Goal: Task Accomplishment & Management: Use online tool/utility

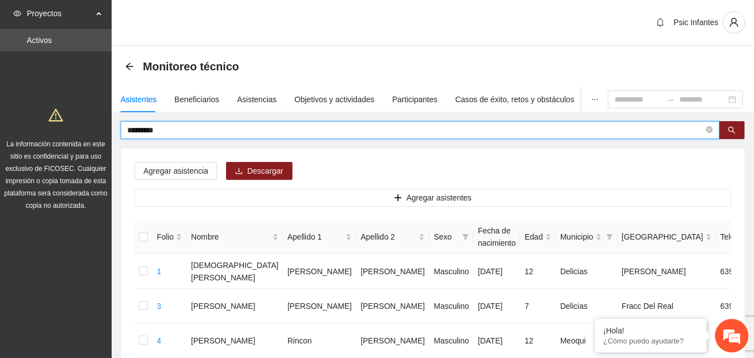
click at [170, 129] on input "*********" at bounding box center [415, 130] width 577 height 12
type input "*"
type input "**********"
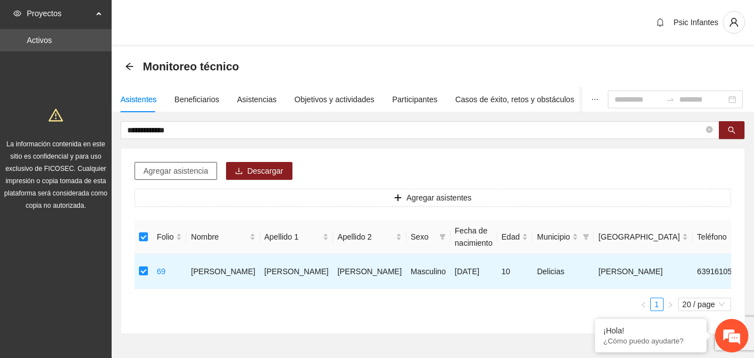
click at [191, 166] on span "Agregar asistencia" at bounding box center [175, 171] width 65 height 12
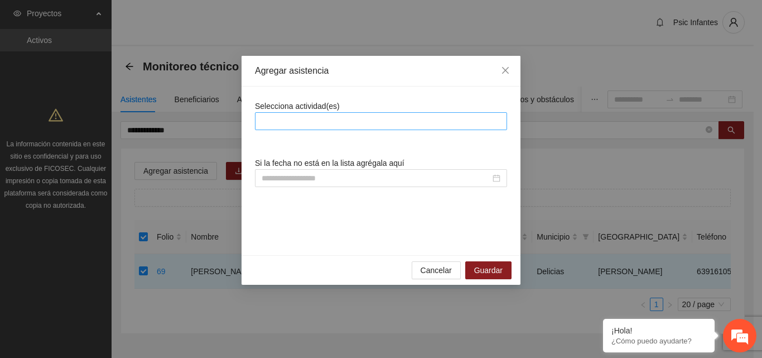
click at [361, 120] on div at bounding box center [381, 120] width 247 height 13
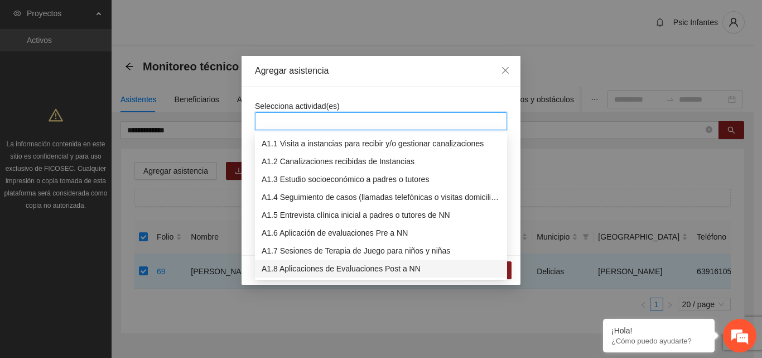
click at [323, 271] on div "A1.8 Aplicaciones de Evaluaciones Post a NN" at bounding box center [381, 268] width 239 height 12
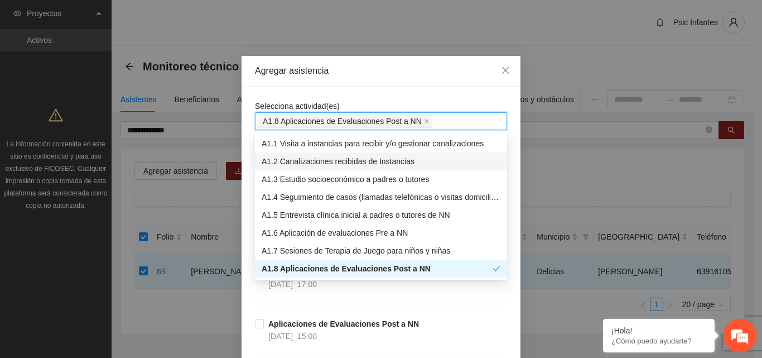
click at [415, 79] on div "Agregar asistencia" at bounding box center [381, 71] width 279 height 31
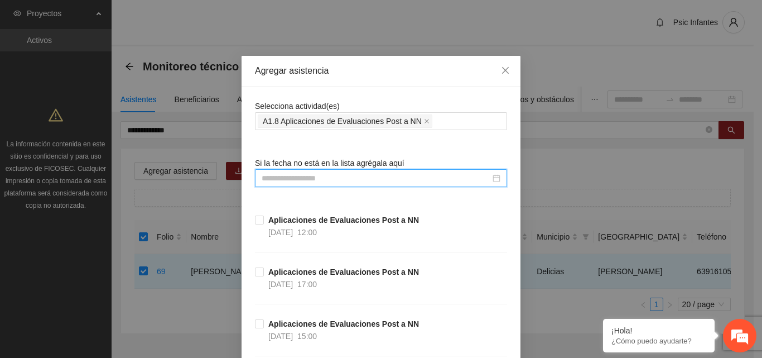
click at [332, 177] on input at bounding box center [376, 178] width 229 height 12
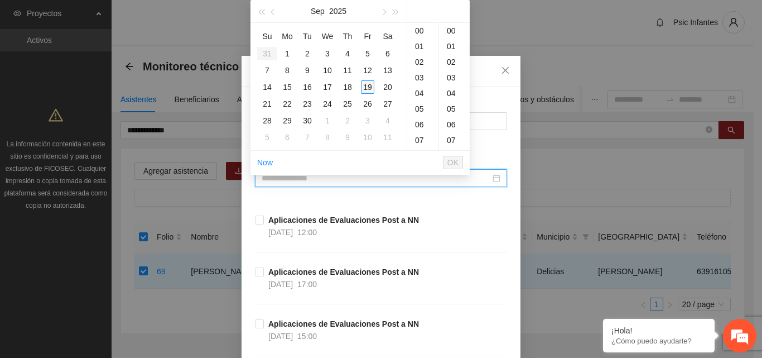
click at [369, 90] on div "19" at bounding box center [367, 86] width 13 height 13
click at [452, 28] on div "00" at bounding box center [454, 31] width 31 height 16
type input "**********"
click at [452, 166] on span "OK" at bounding box center [453, 162] width 11 height 12
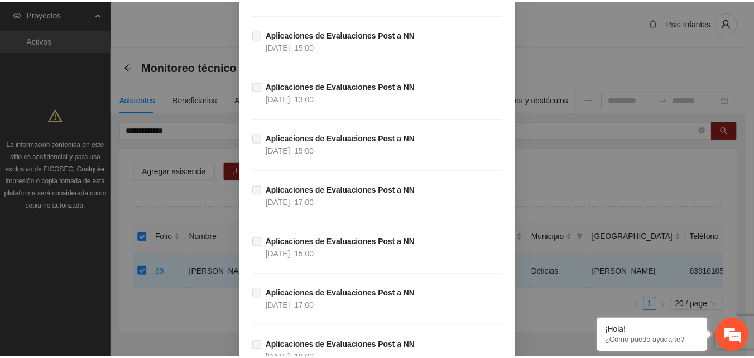
scroll to position [614, 0]
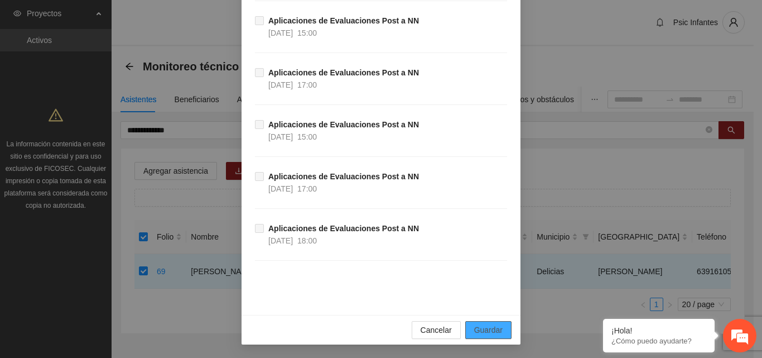
click at [495, 330] on span "Guardar" at bounding box center [488, 330] width 28 height 12
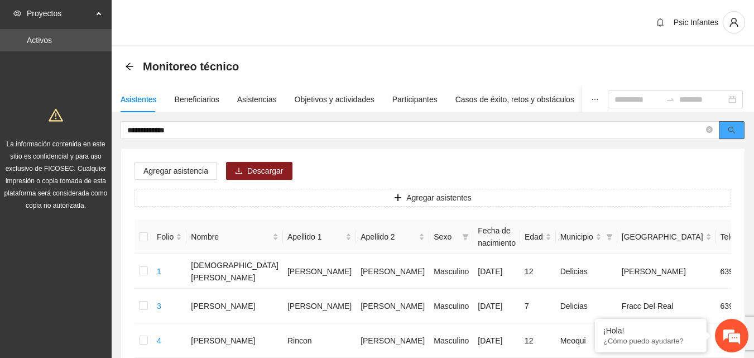
click at [740, 121] on button "button" at bounding box center [732, 130] width 26 height 18
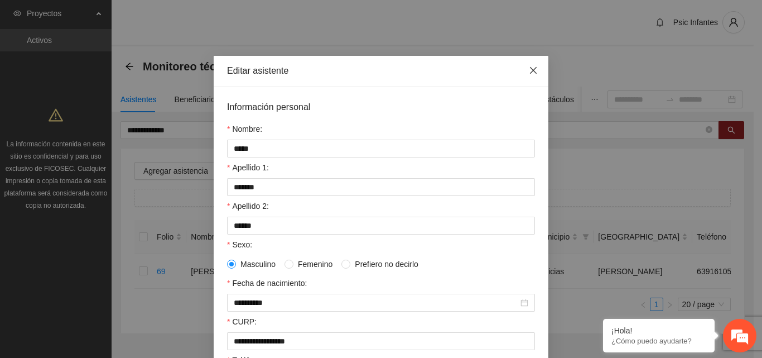
click at [532, 73] on icon "close" at bounding box center [533, 70] width 9 height 9
